Goal: Register for event/course

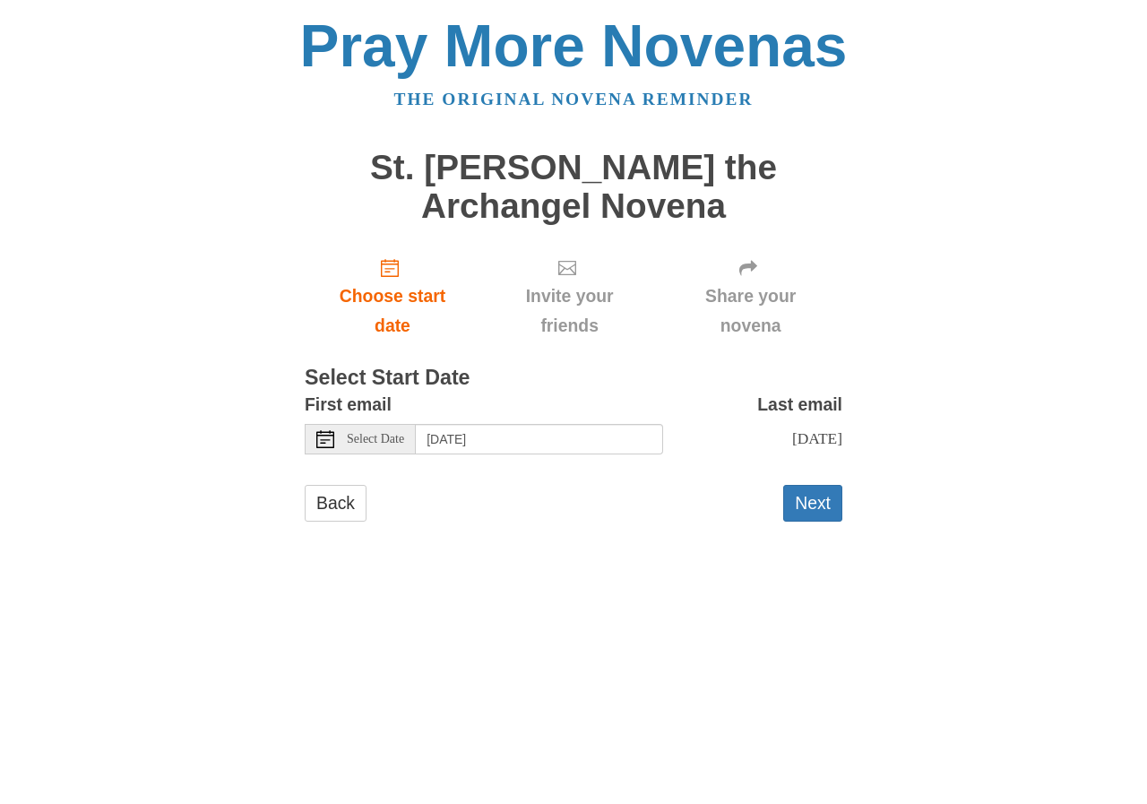
click at [803, 452] on div "[DATE]" at bounding box center [752, 439] width 179 height 30
click at [806, 436] on span "[DATE]" at bounding box center [817, 438] width 50 height 18
click at [832, 442] on span "[DATE]" at bounding box center [817, 438] width 50 height 18
click at [807, 499] on button "Next" at bounding box center [812, 503] width 59 height 37
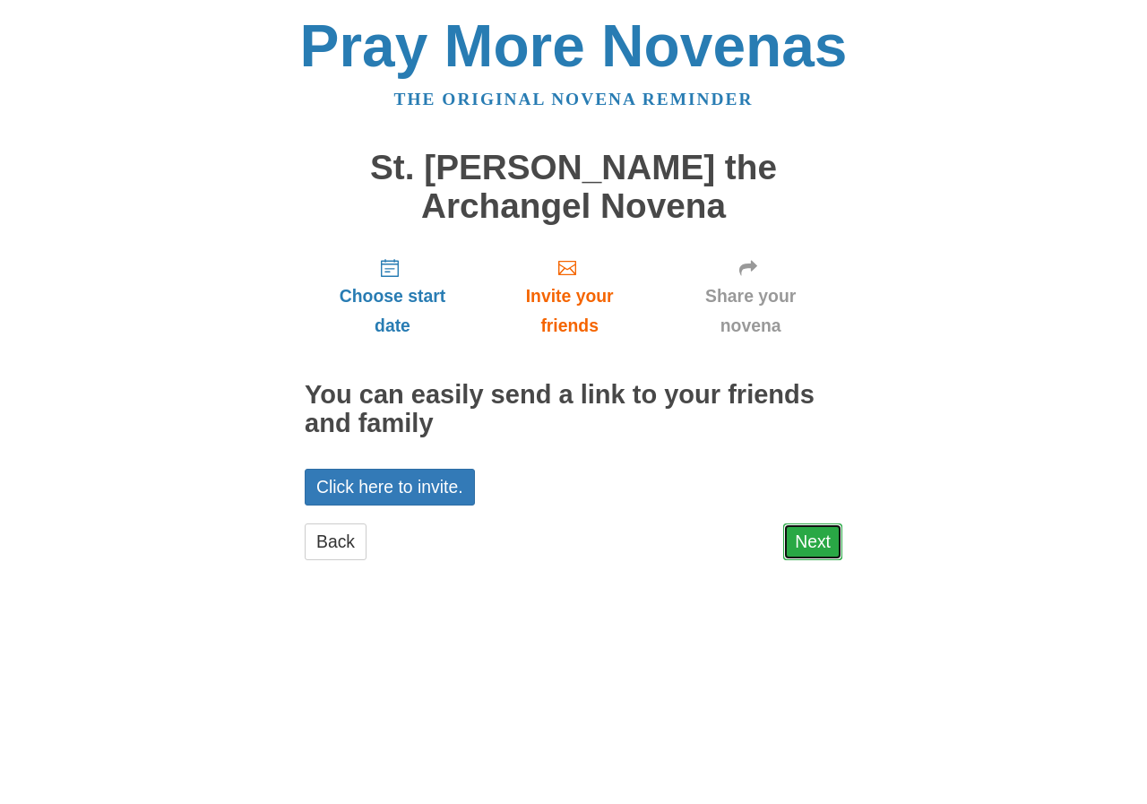
click at [810, 539] on link "Next" at bounding box center [812, 541] width 59 height 37
